Goal: Transaction & Acquisition: Purchase product/service

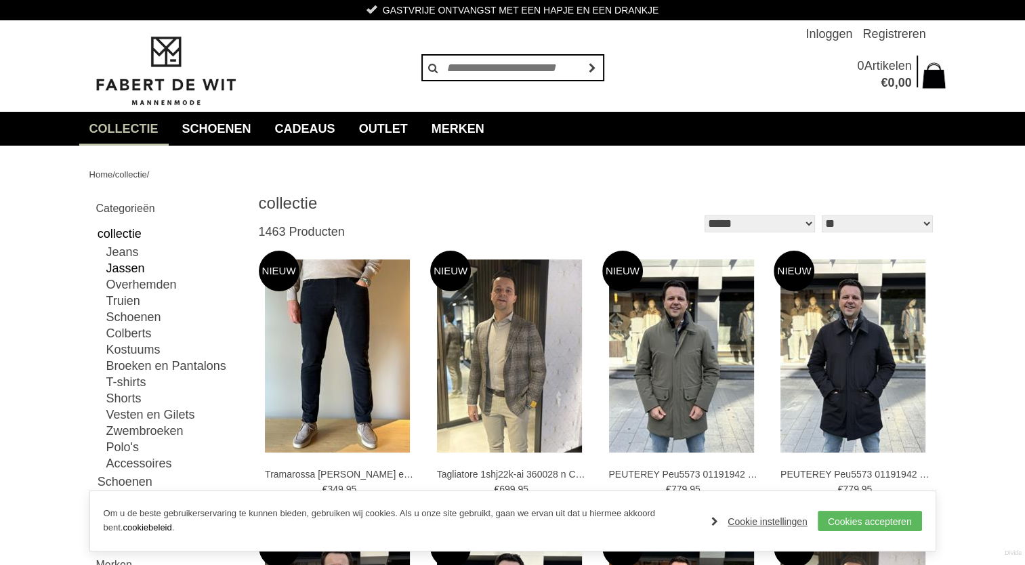
click at [130, 266] on link "Jassen" at bounding box center [174, 268] width 136 height 16
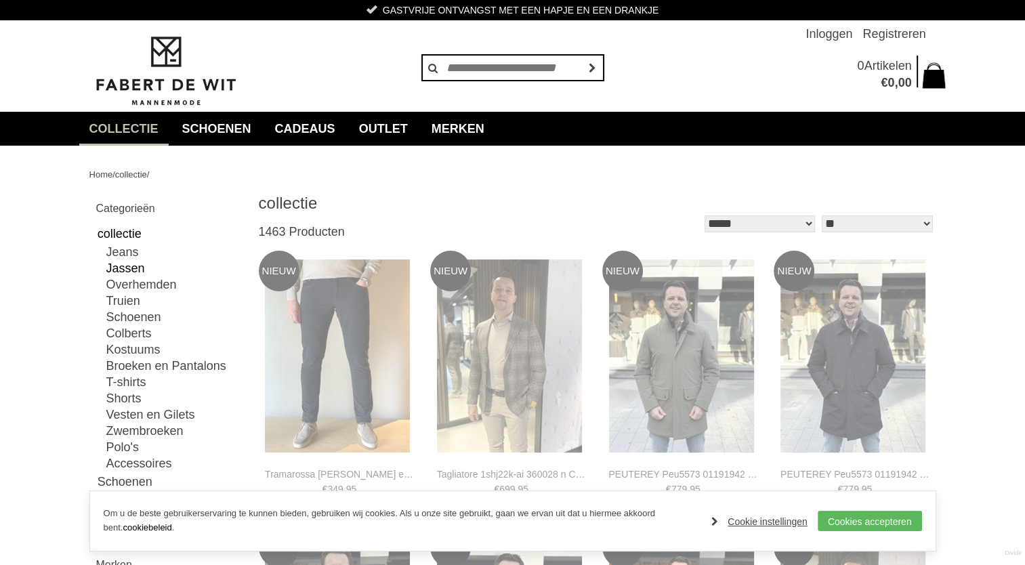
type input "**"
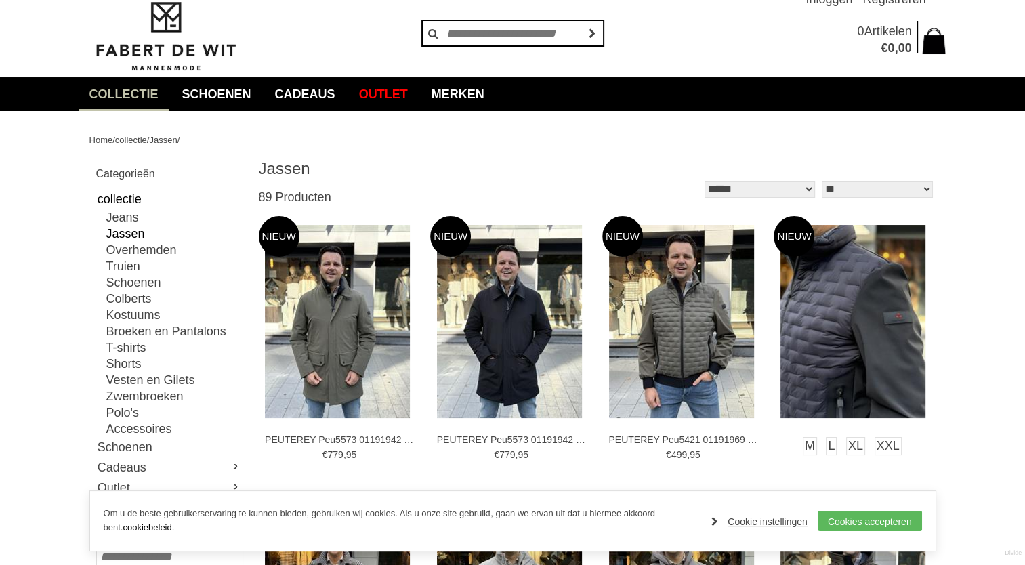
scroll to position [68, 0]
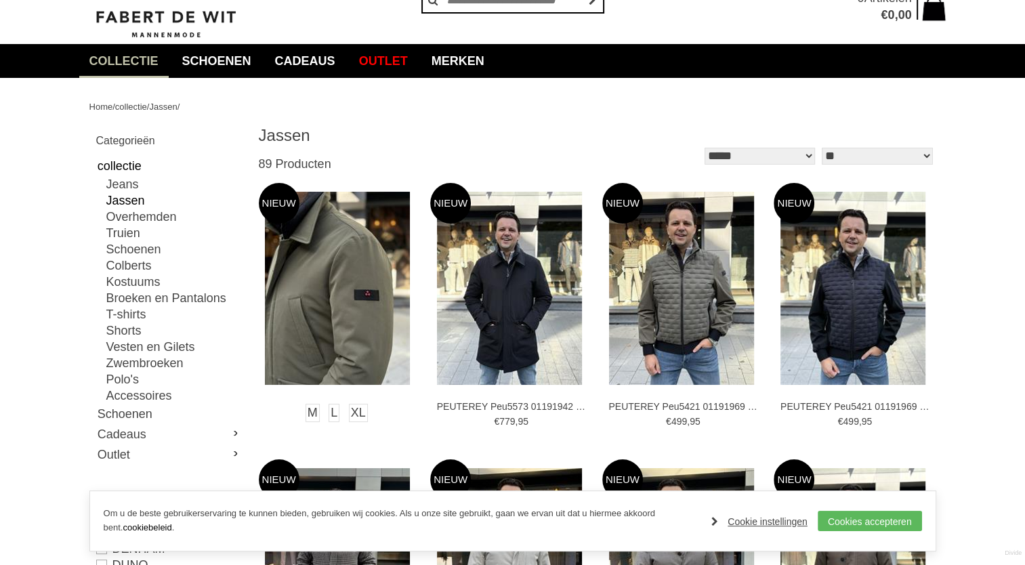
click at [344, 290] on img at bounding box center [337, 288] width 145 height 193
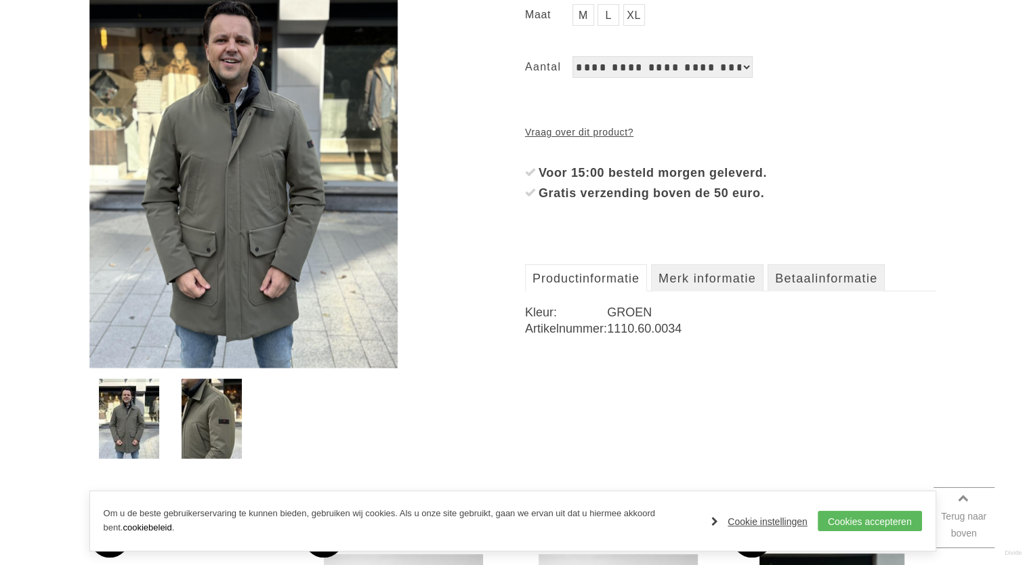
scroll to position [271, 0]
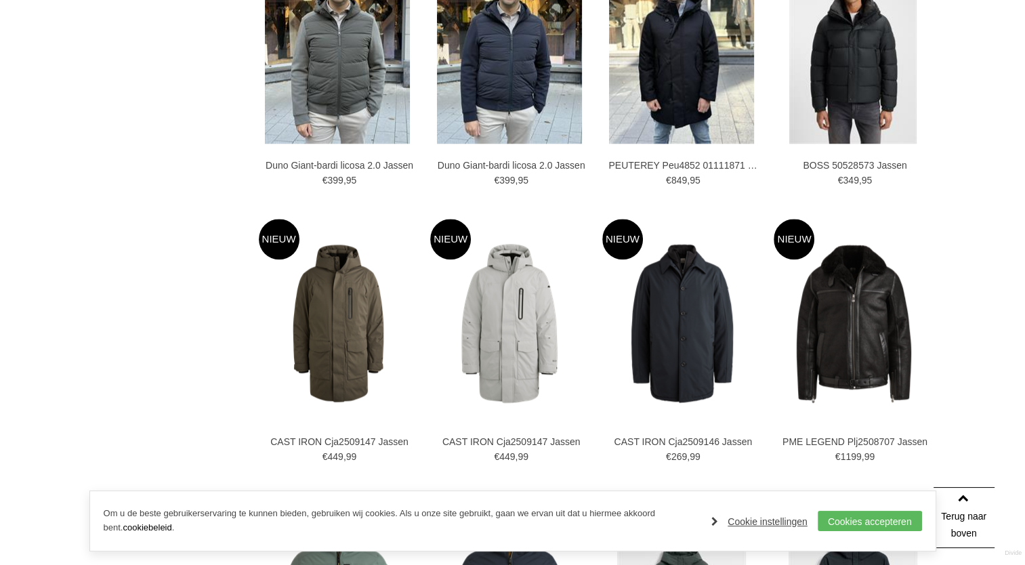
scroll to position [1559, 0]
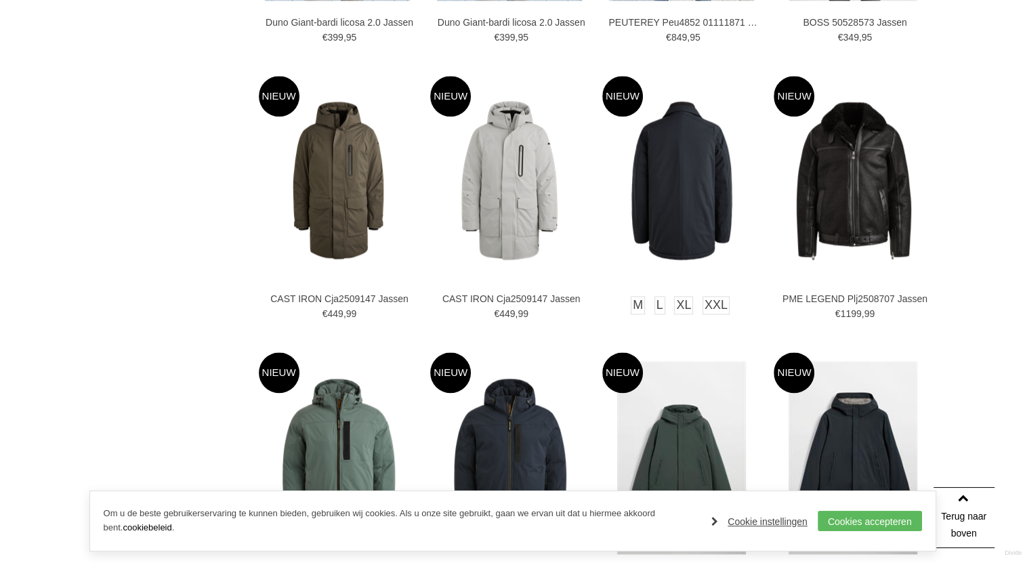
click at [706, 237] on img at bounding box center [681, 180] width 159 height 159
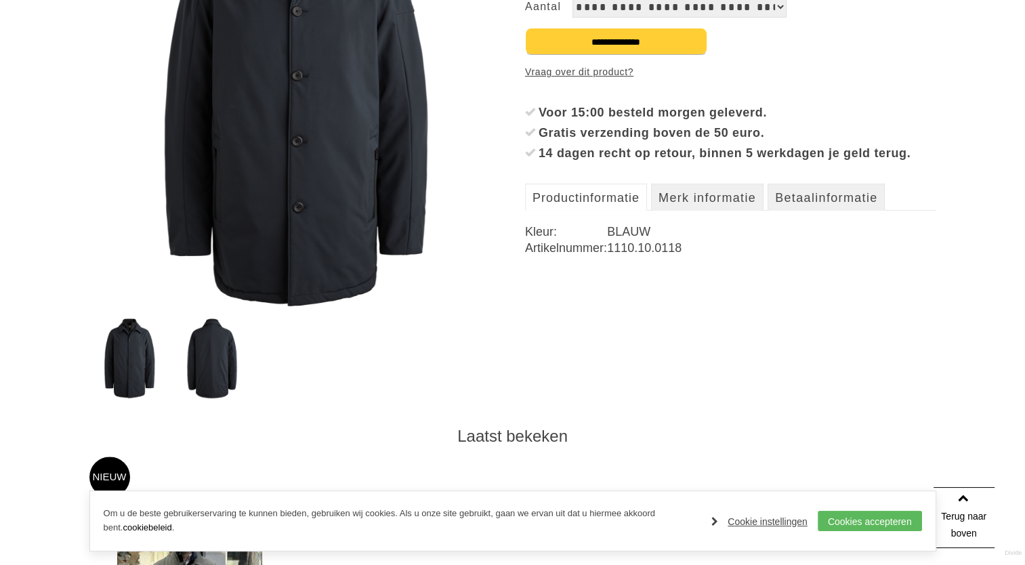
scroll to position [339, 0]
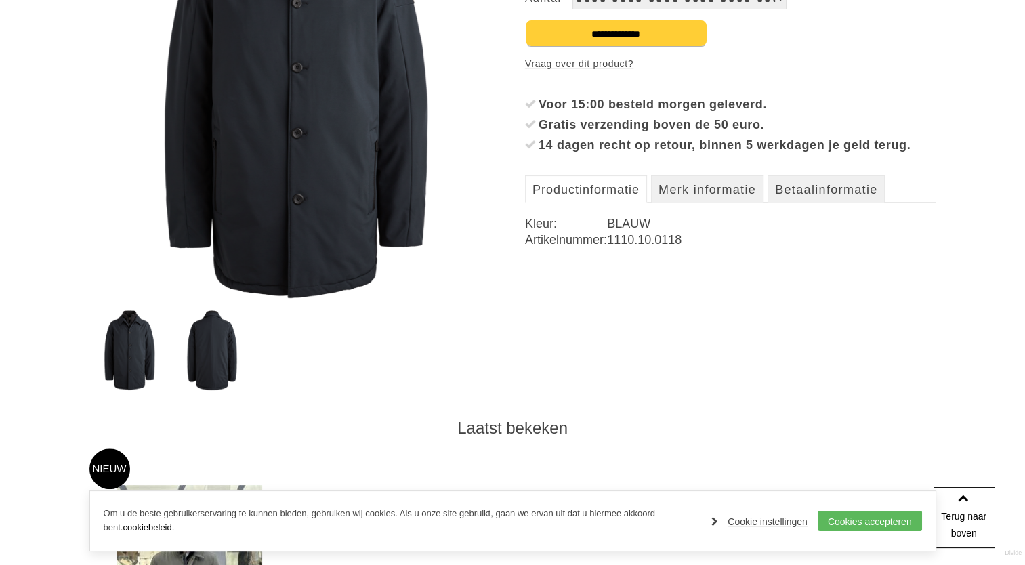
click at [210, 365] on img at bounding box center [212, 350] width 79 height 80
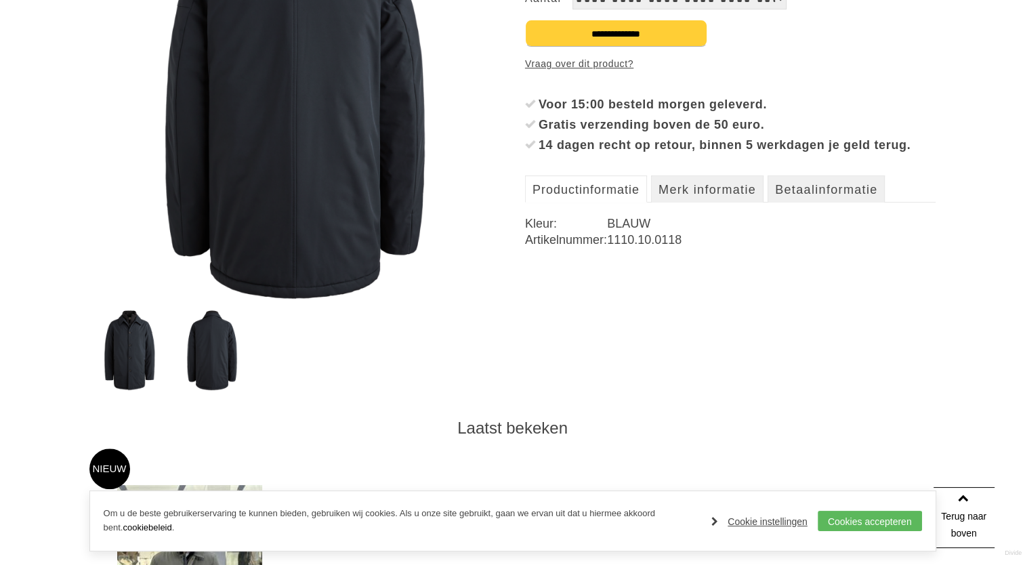
scroll to position [0, 0]
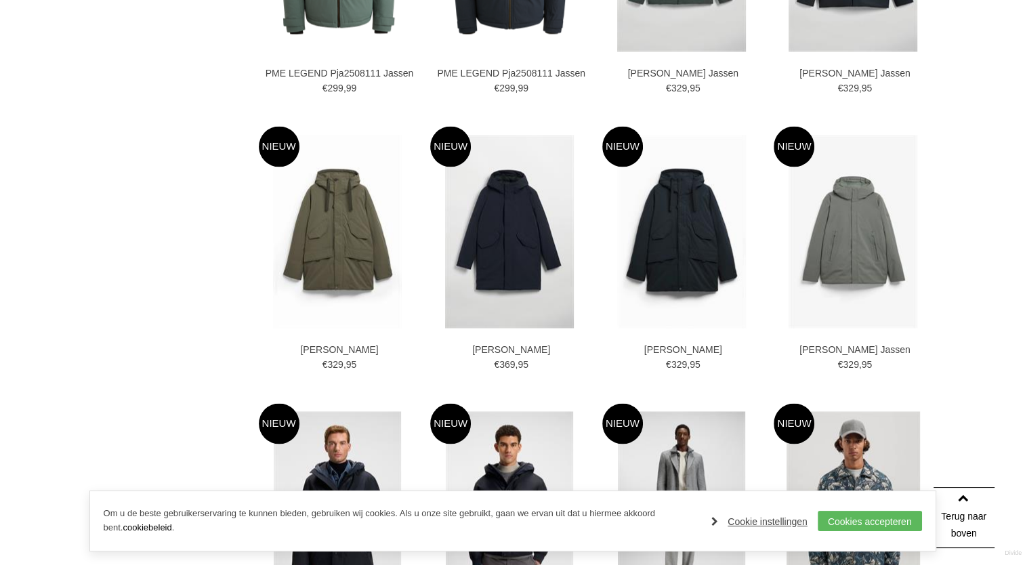
scroll to position [2333, 0]
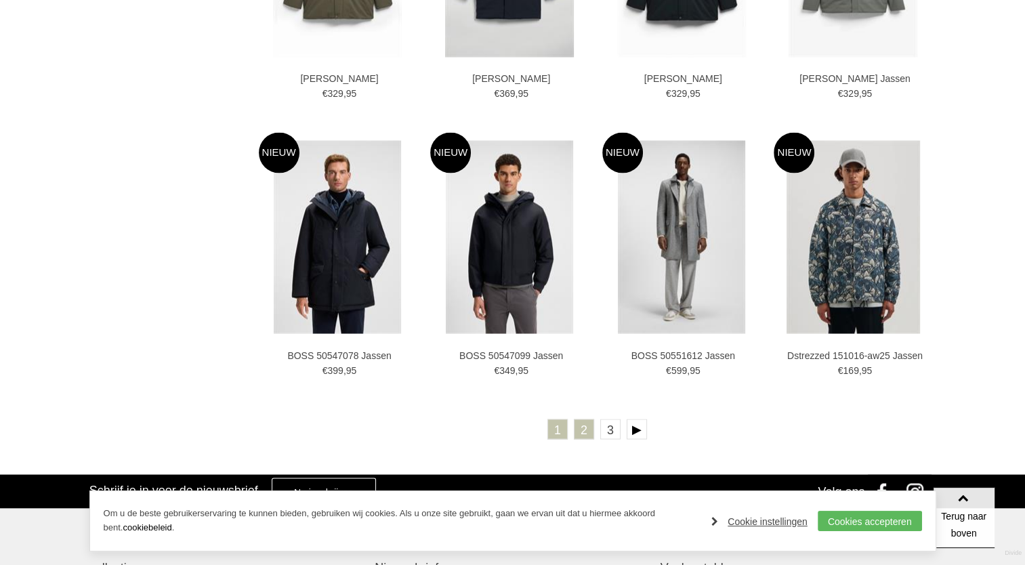
click at [581, 423] on link "2" at bounding box center [584, 429] width 20 height 20
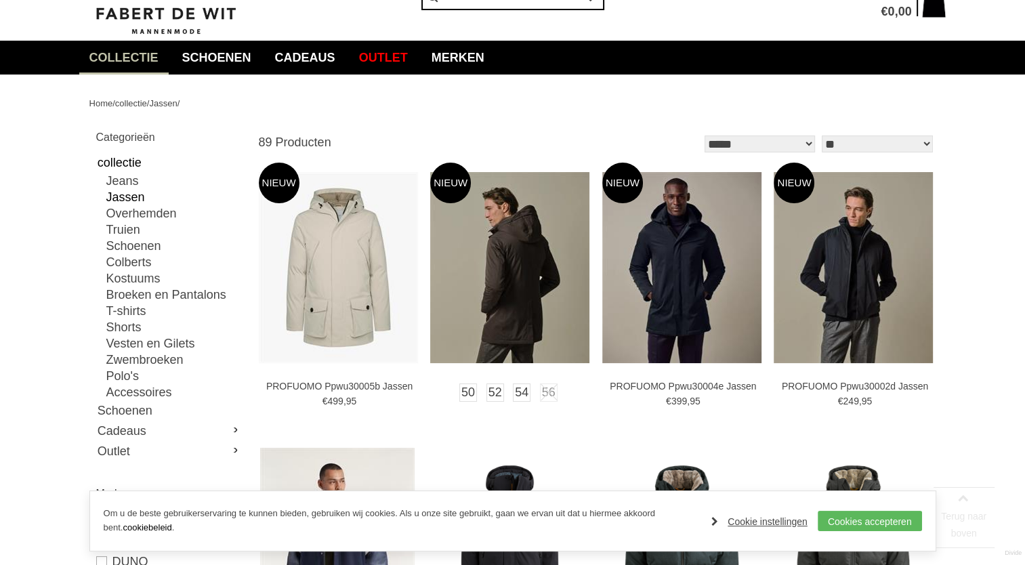
scroll to position [203, 0]
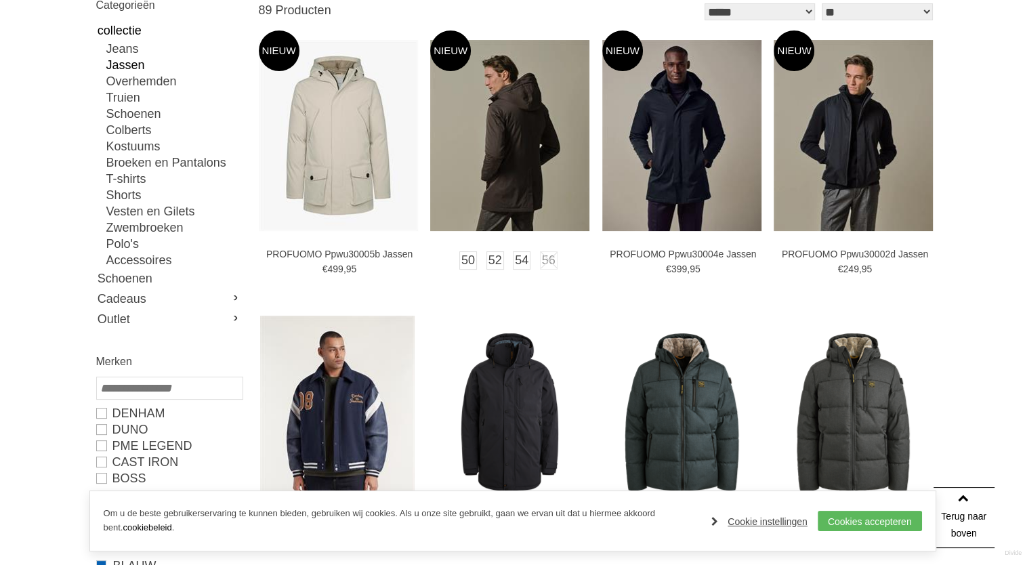
click at [483, 176] on img at bounding box center [509, 135] width 159 height 191
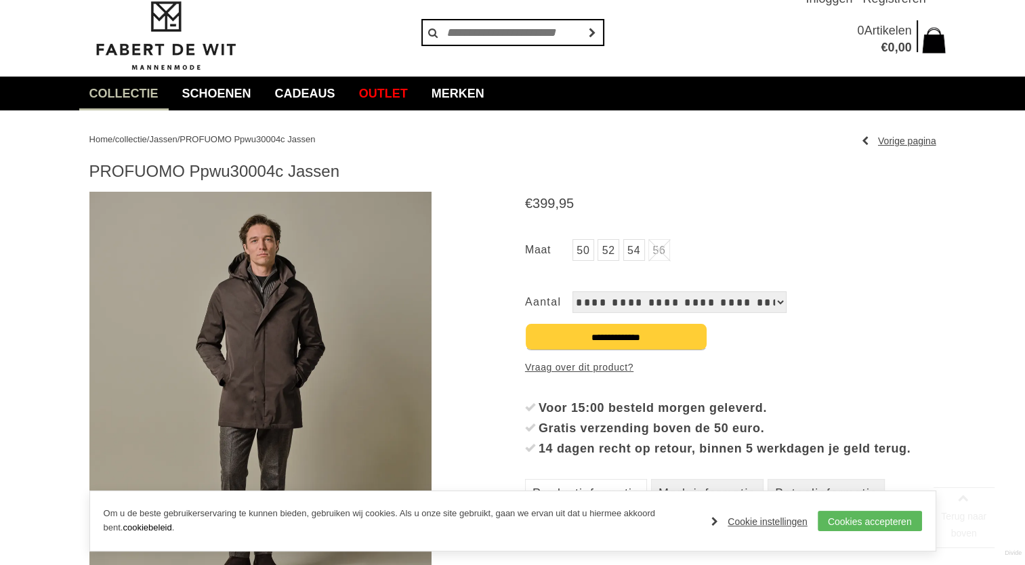
scroll to position [136, 0]
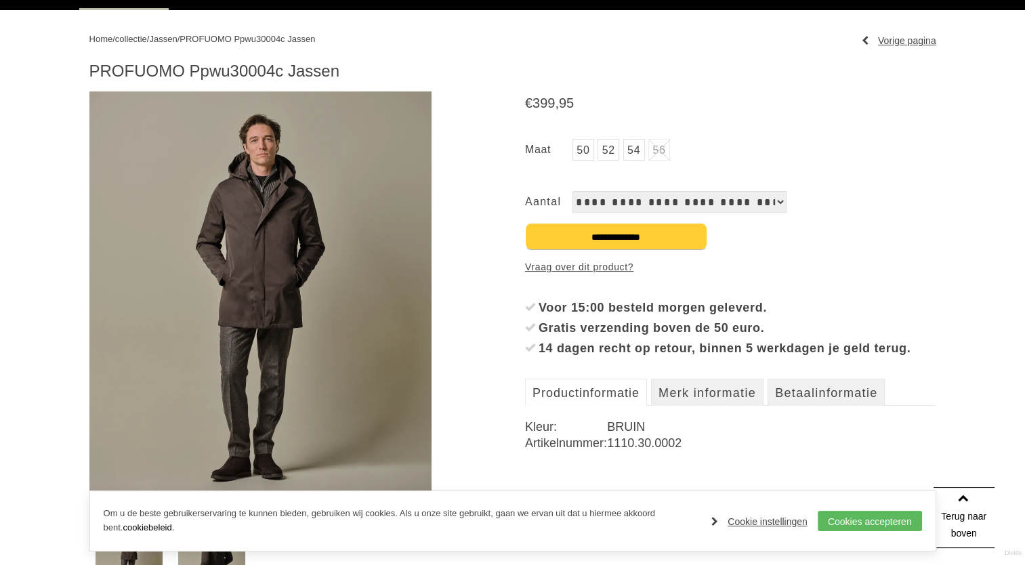
click at [316, 253] on img at bounding box center [260, 296] width 343 height 411
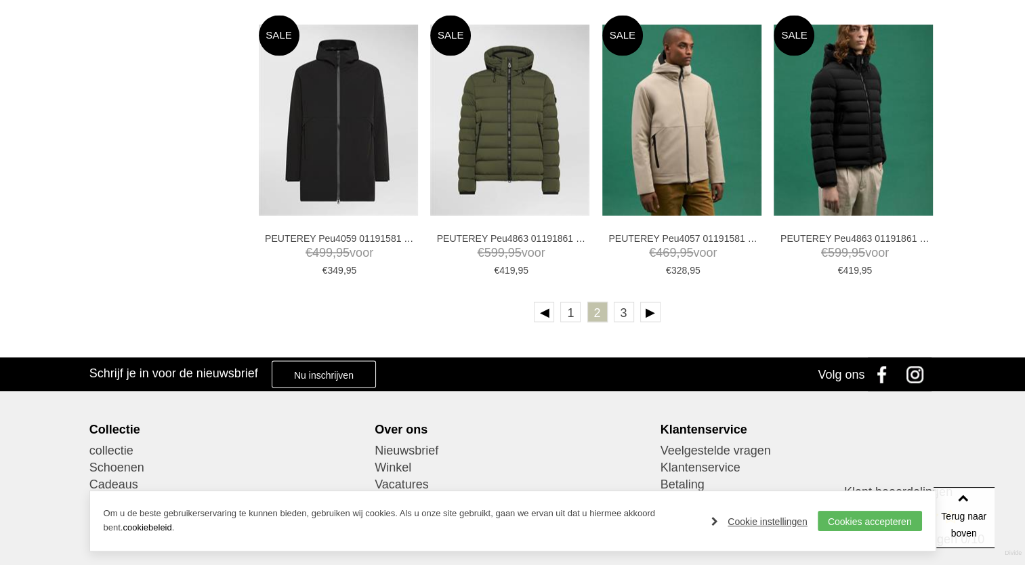
scroll to position [2437, 0]
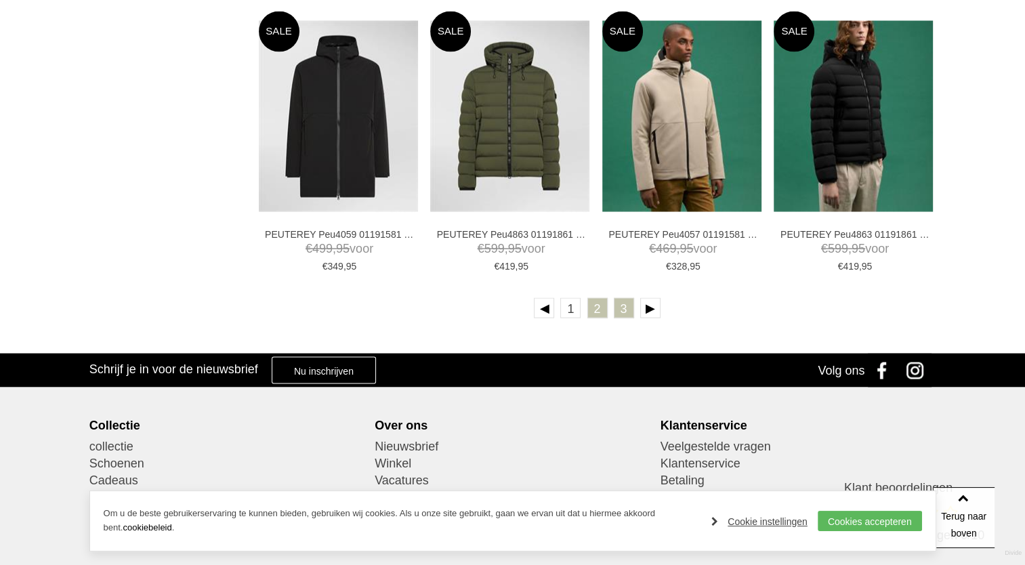
click at [620, 309] on link "3" at bounding box center [624, 308] width 20 height 20
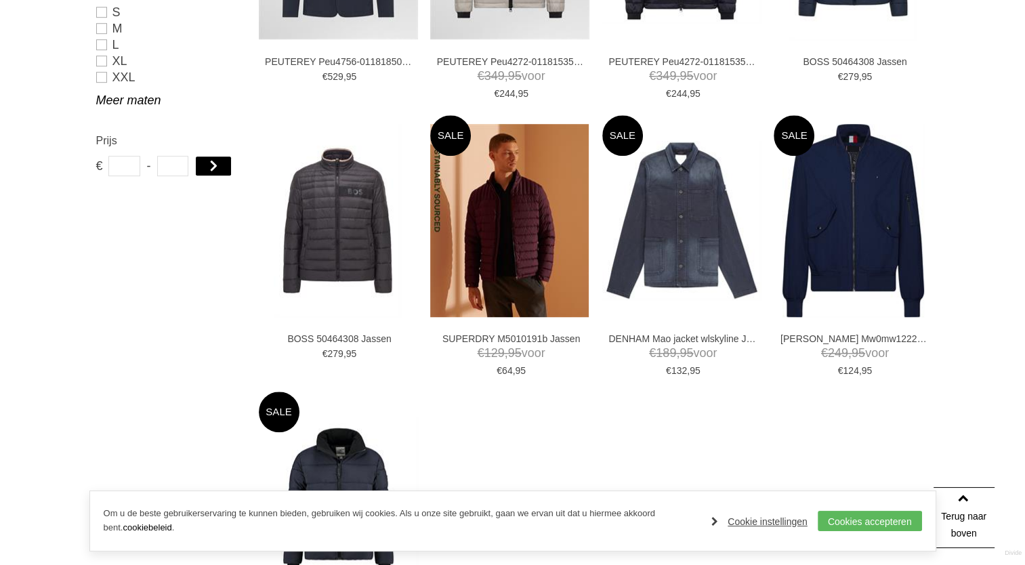
scroll to position [1288, 0]
